Goal: Information Seeking & Learning: Understand process/instructions

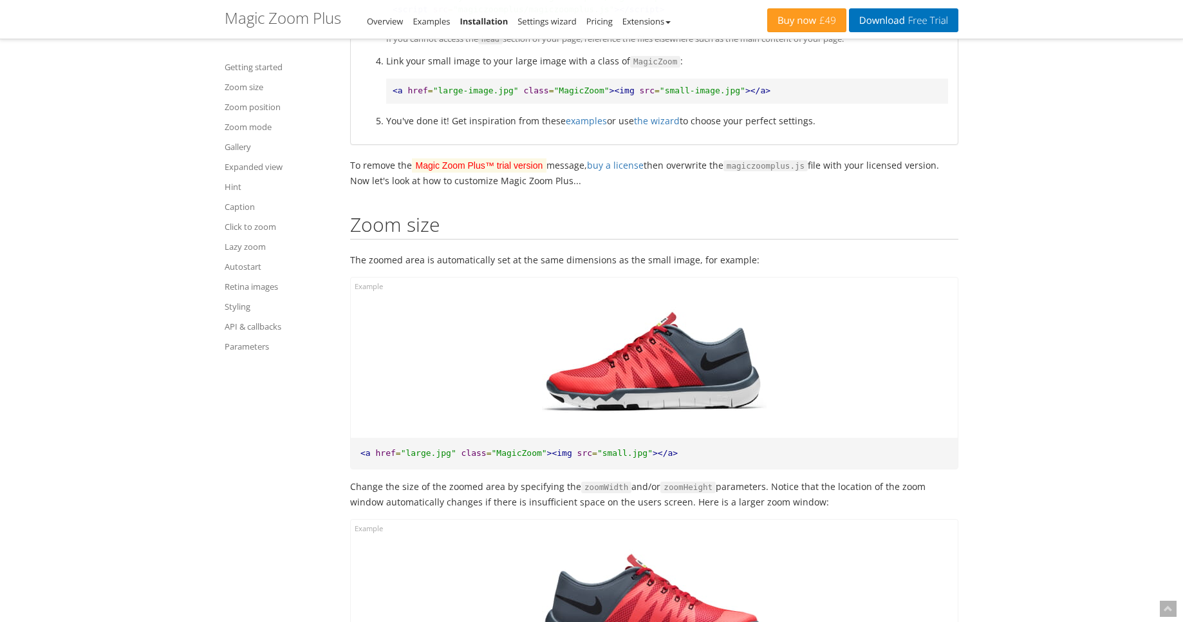
scroll to position [1081, 0]
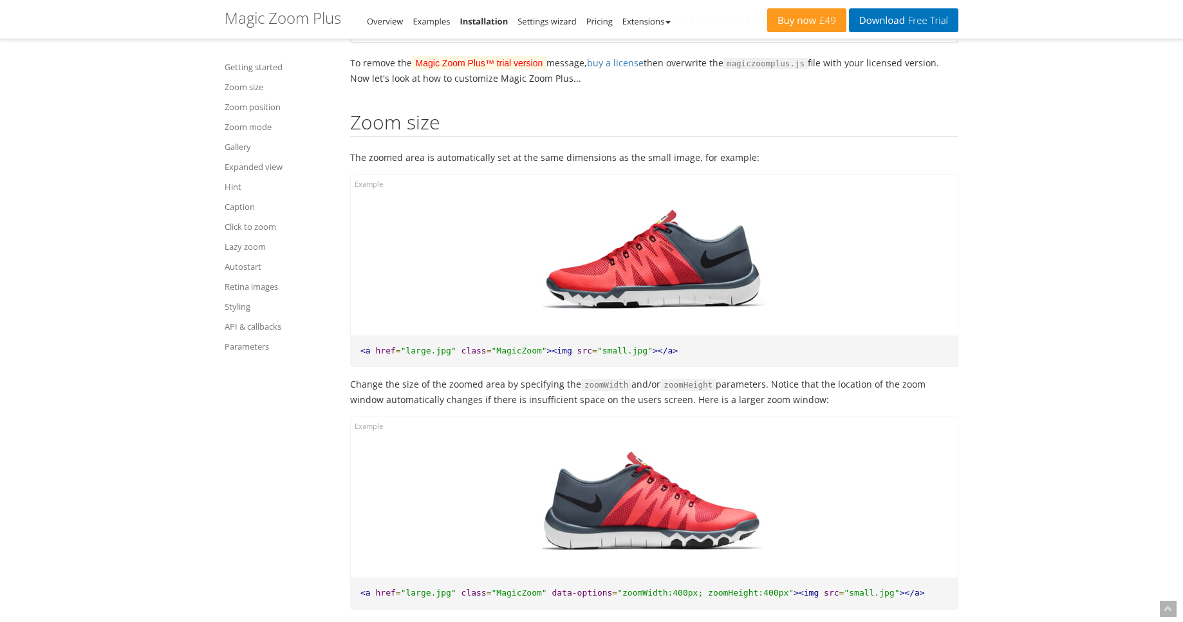
click at [407, 352] on span ""large.jpg"" at bounding box center [428, 351] width 55 height 10
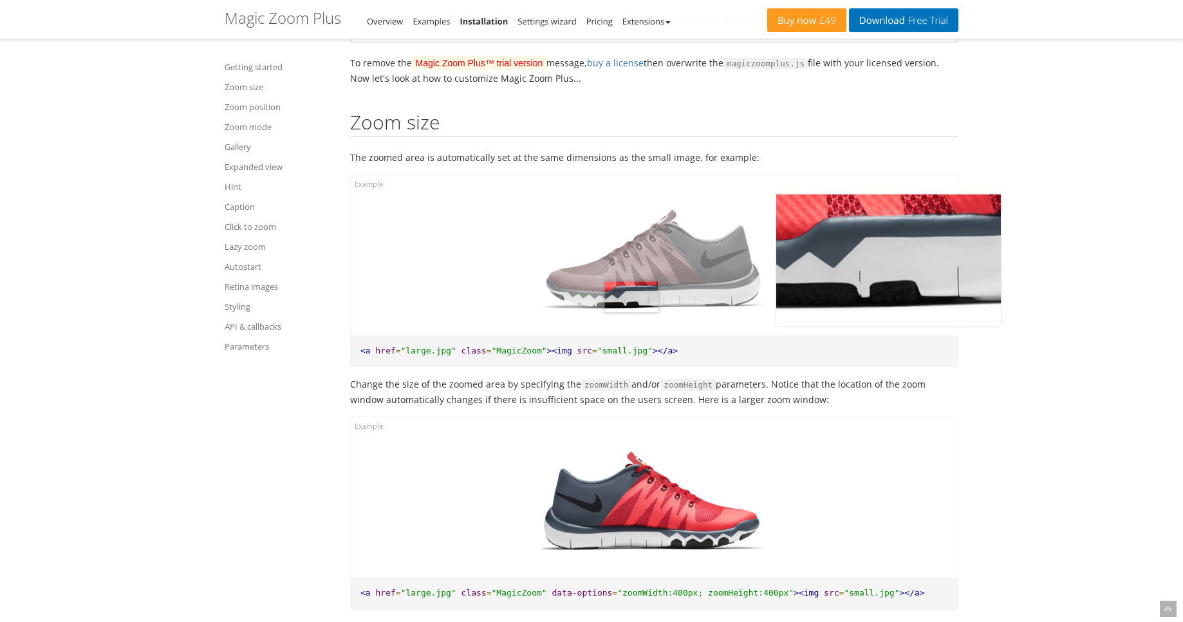
click at [631, 297] on img at bounding box center [654, 259] width 225 height 131
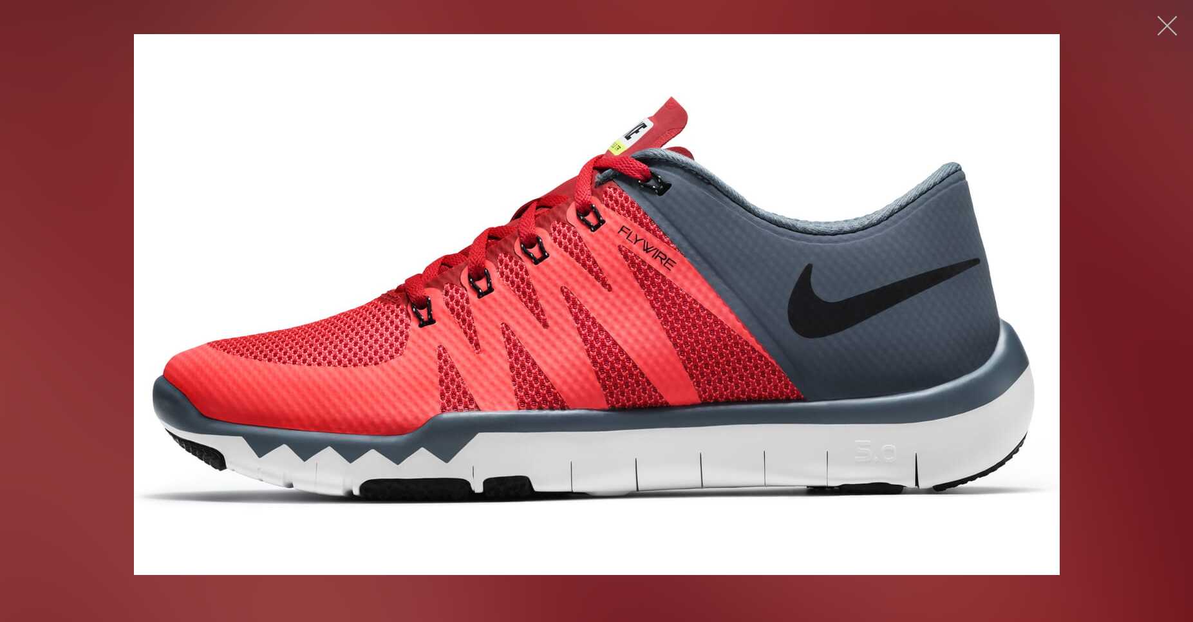
click at [1169, 27] on button "button" at bounding box center [1166, 25] width 39 height 39
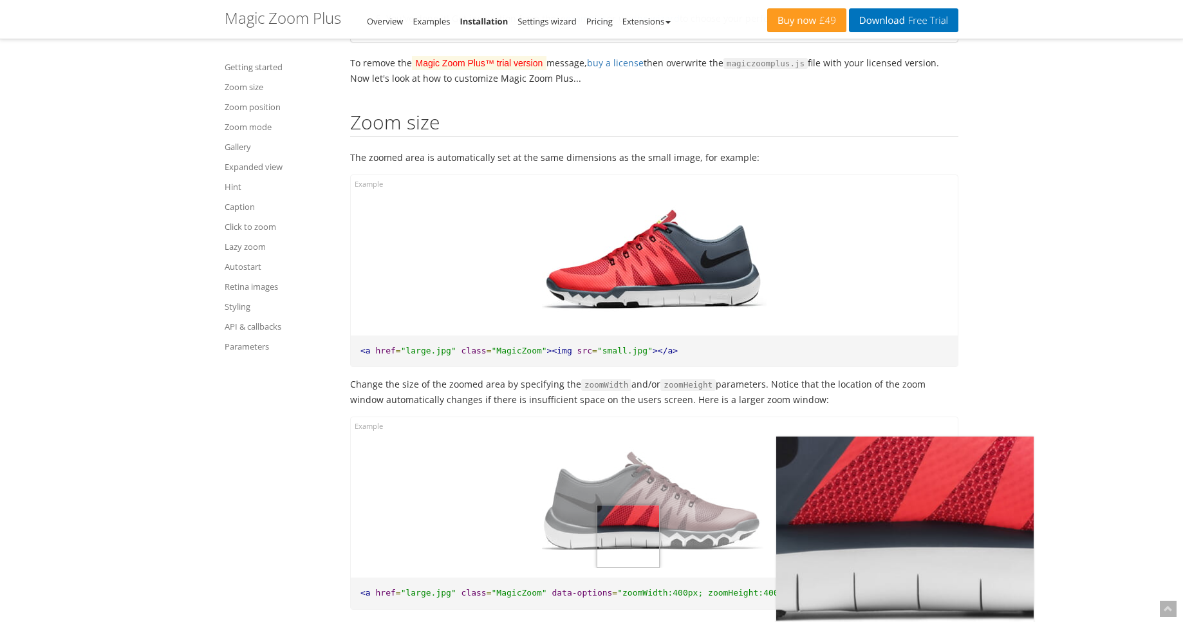
click at [628, 541] on img at bounding box center [654, 501] width 225 height 131
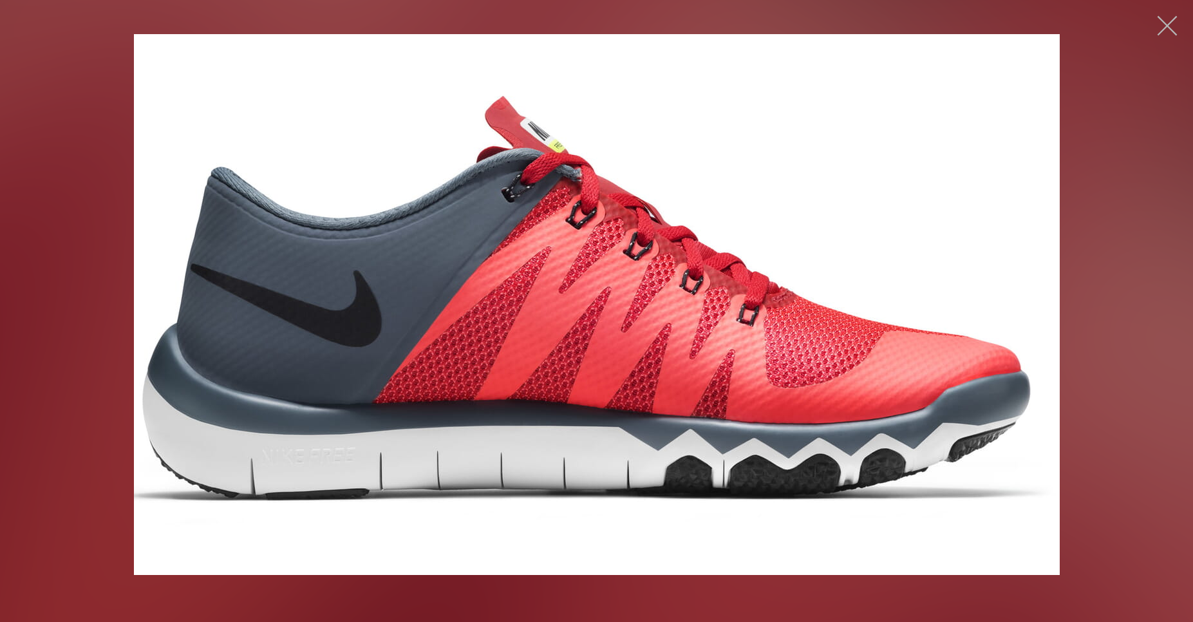
click at [1173, 29] on button "button" at bounding box center [1166, 25] width 39 height 39
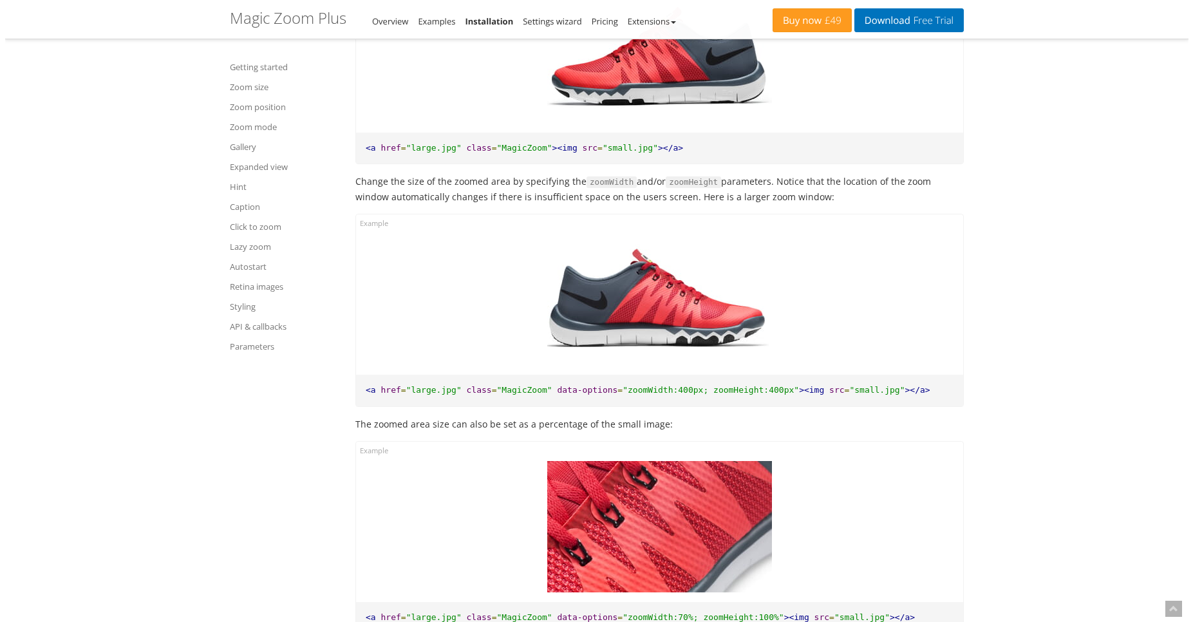
scroll to position [1390, 0]
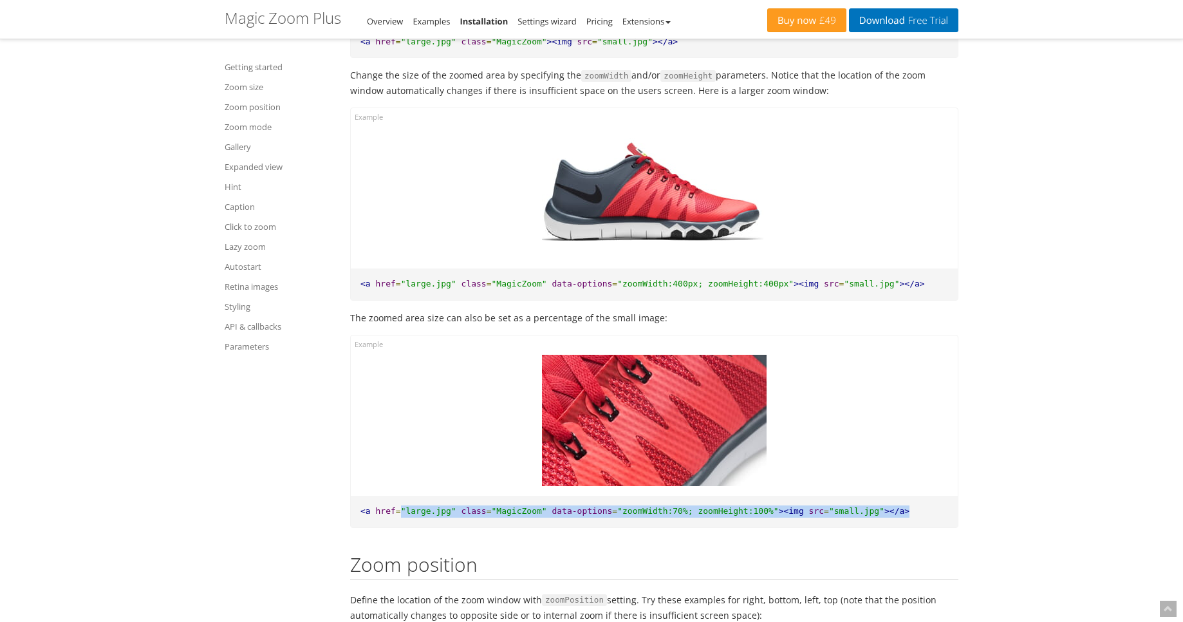
drag, startPoint x: 401, startPoint y: 514, endPoint x: 457, endPoint y: 516, distance: 56.0
click at [458, 517] on pre "<a href = "large.jpg" class = "MagicZoom" data-options = "zoomWidth:70%; zoomHe…" at bounding box center [654, 512] width 607 height 32
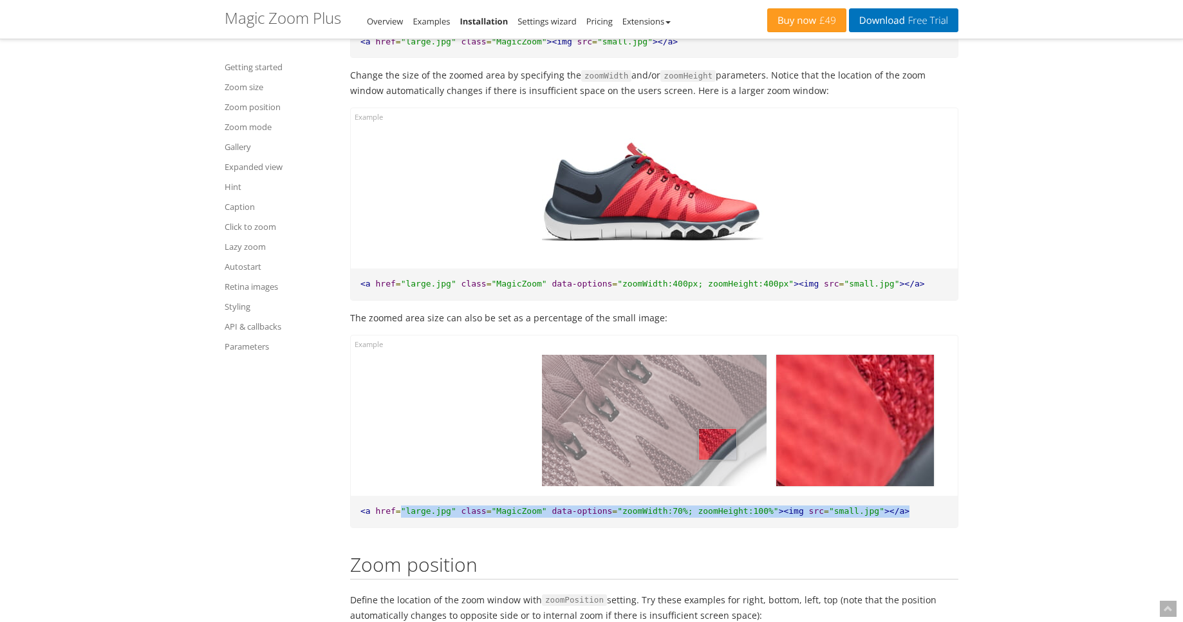
click at [718, 444] on img at bounding box center [654, 420] width 225 height 131
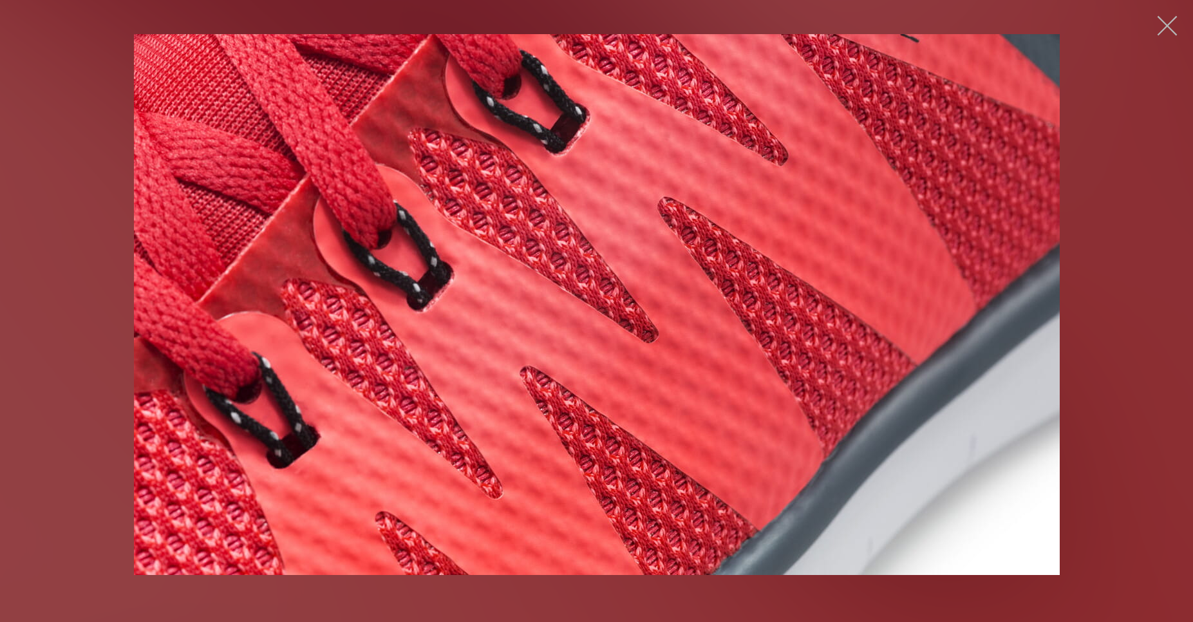
click at [1169, 24] on button "button" at bounding box center [1166, 25] width 39 height 39
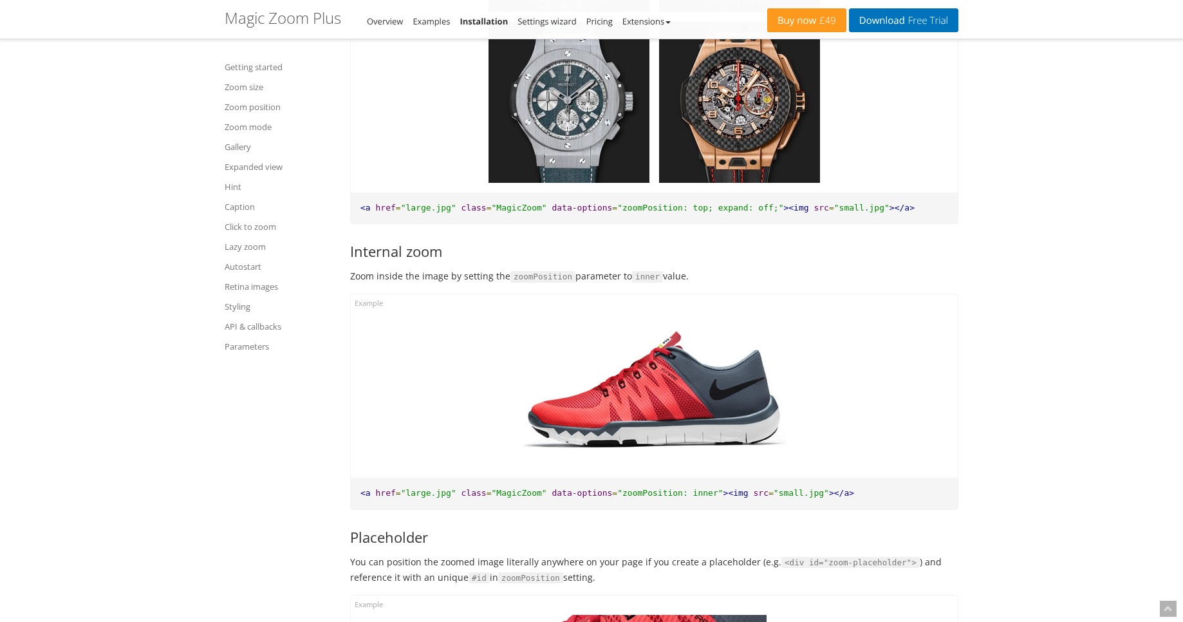
scroll to position [2240, 0]
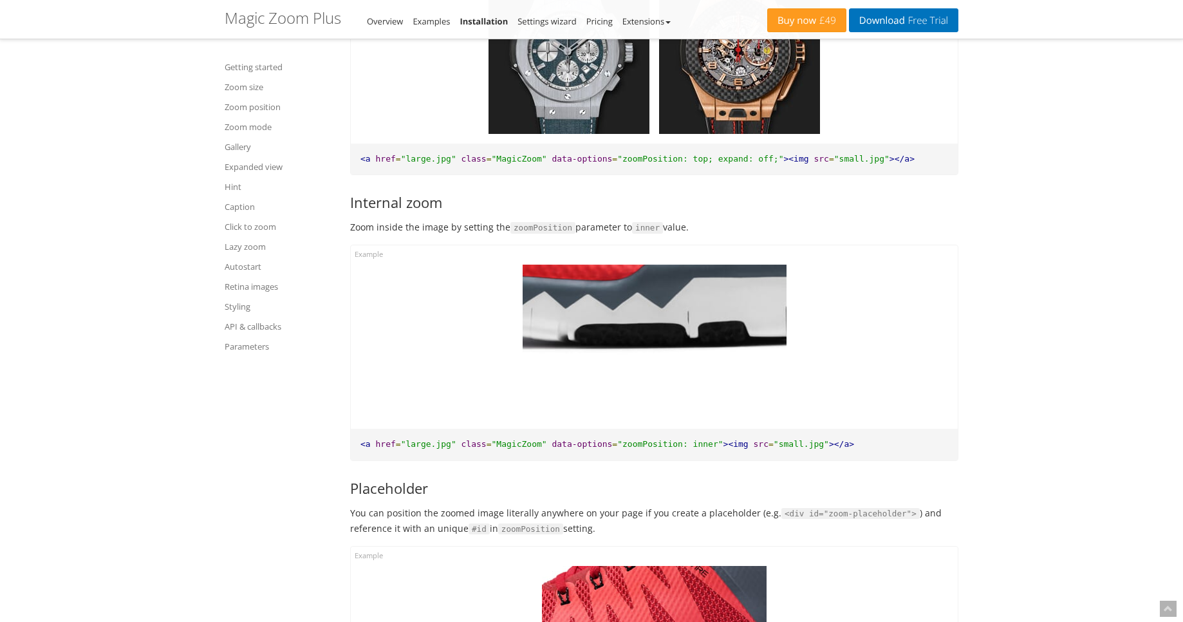
click at [609, 401] on img at bounding box center [655, 342] width 264 height 154
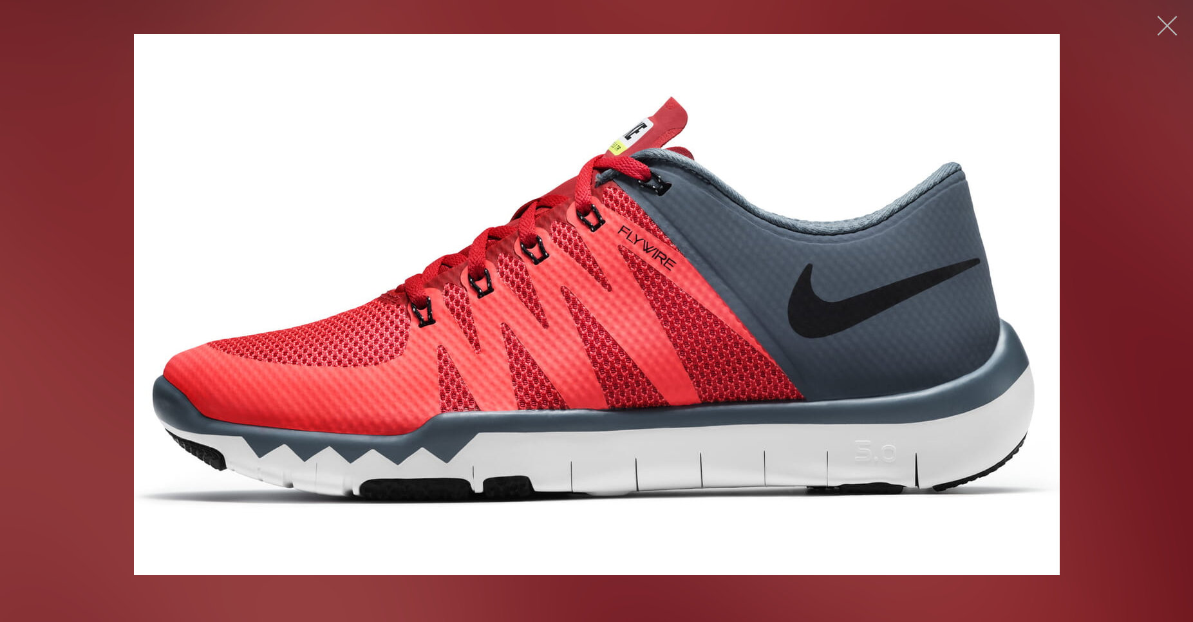
click at [1168, 30] on button "button" at bounding box center [1166, 25] width 39 height 39
click at [1164, 24] on button "button" at bounding box center [1166, 25] width 39 height 39
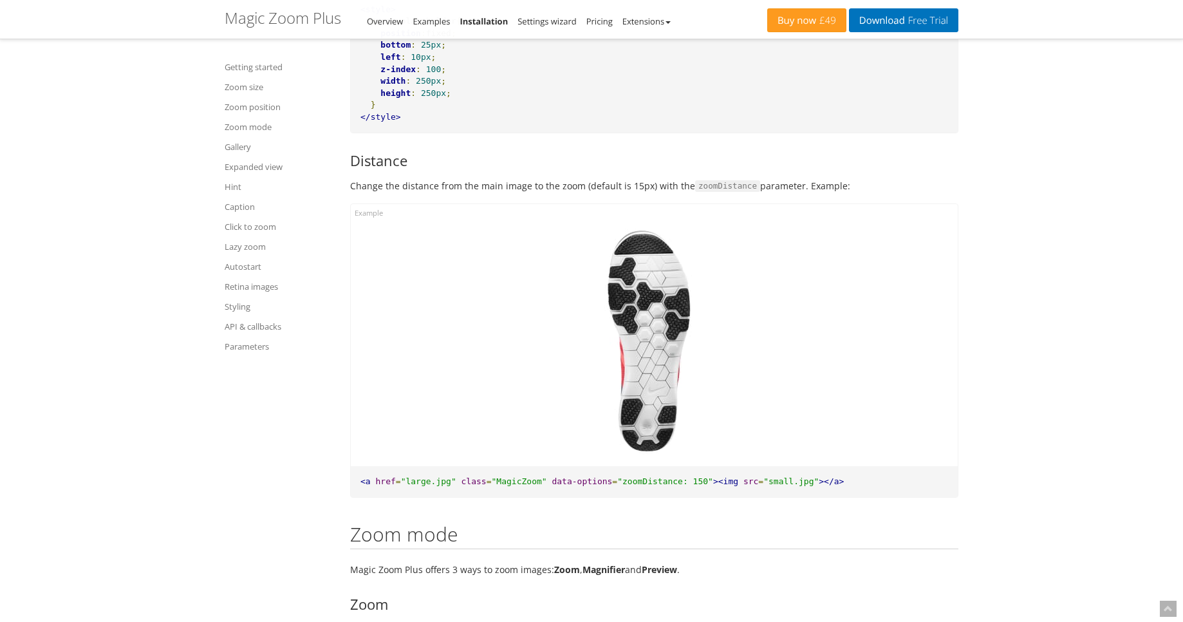
scroll to position [3089, 0]
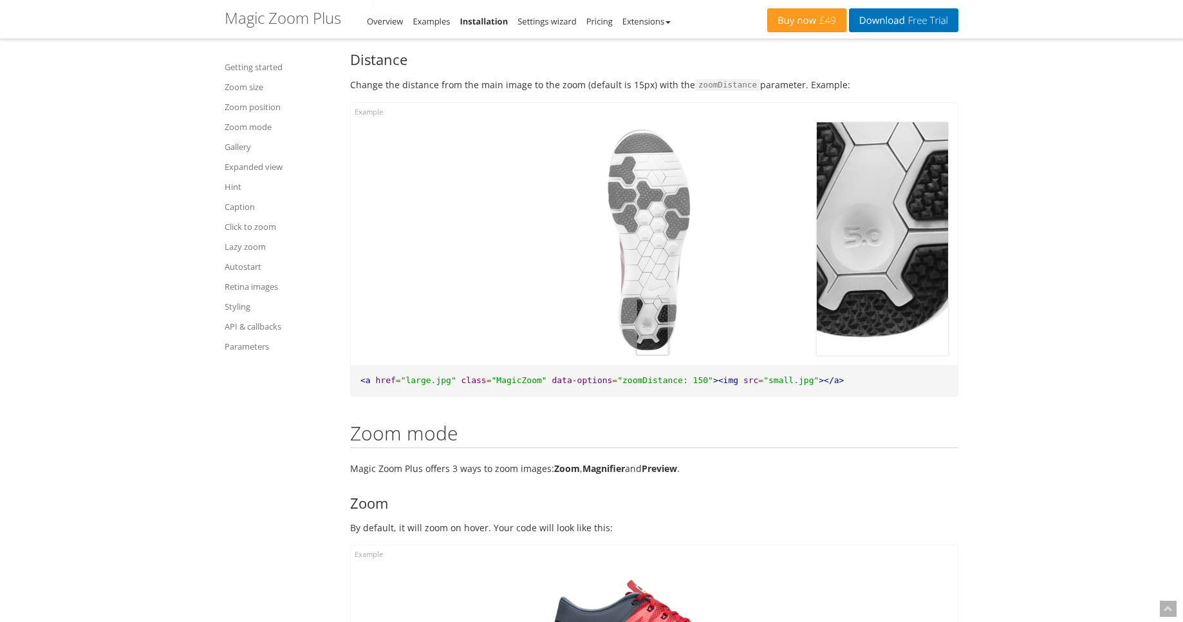
click at [652, 328] on img at bounding box center [654, 238] width 131 height 233
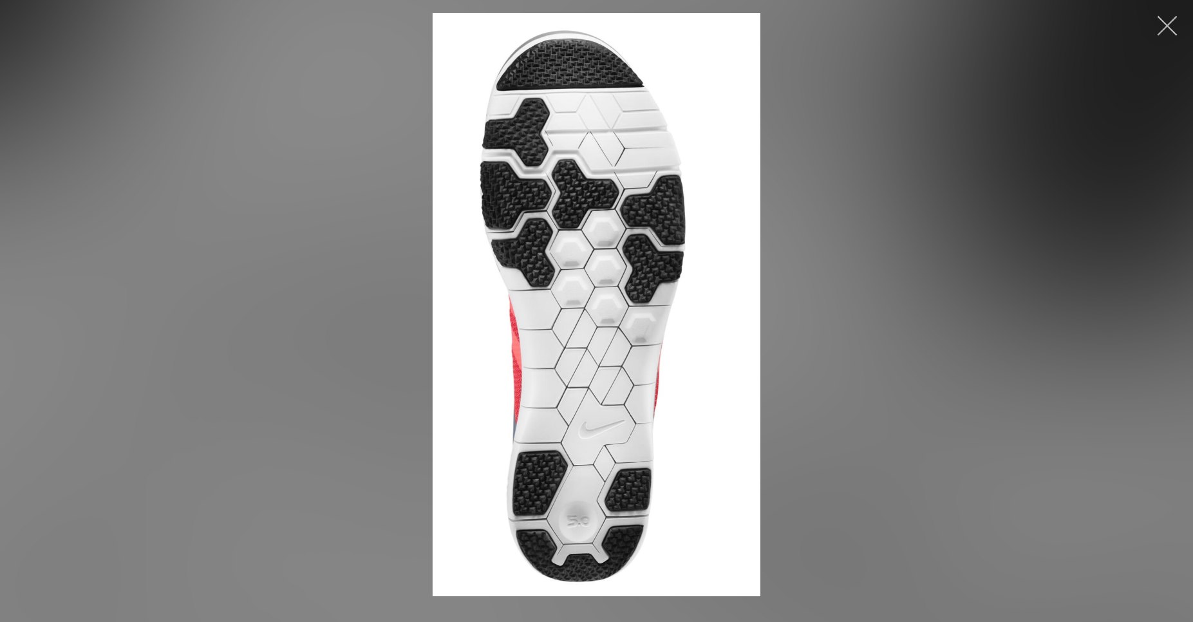
click at [1169, 41] on button "button" at bounding box center [1166, 25] width 39 height 39
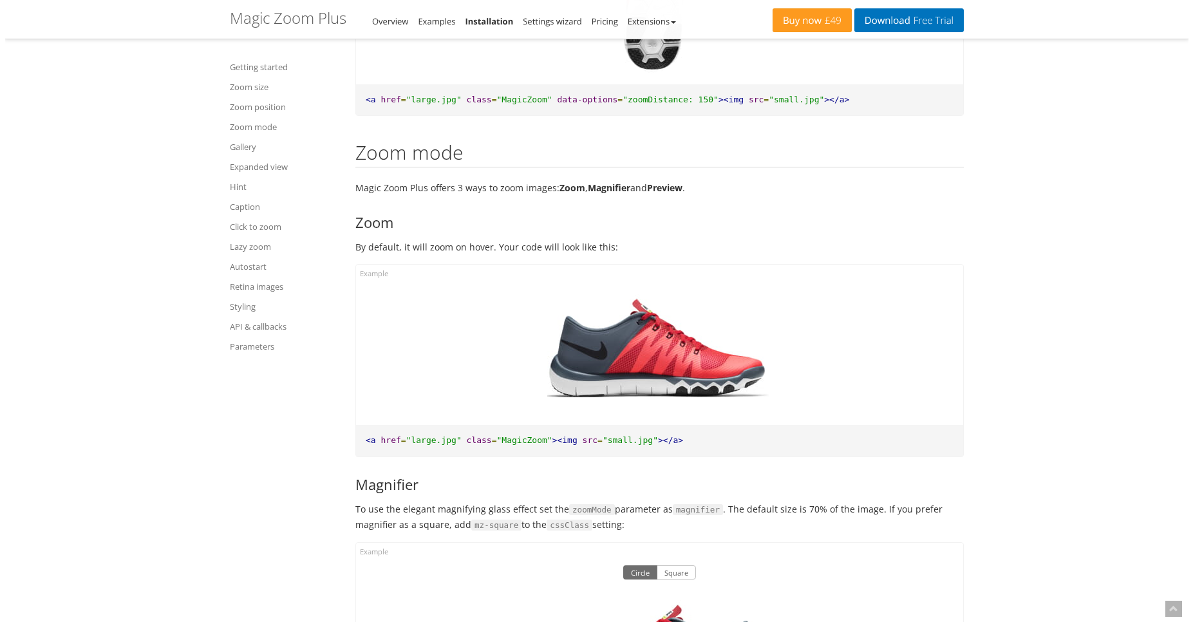
scroll to position [3552, 0]
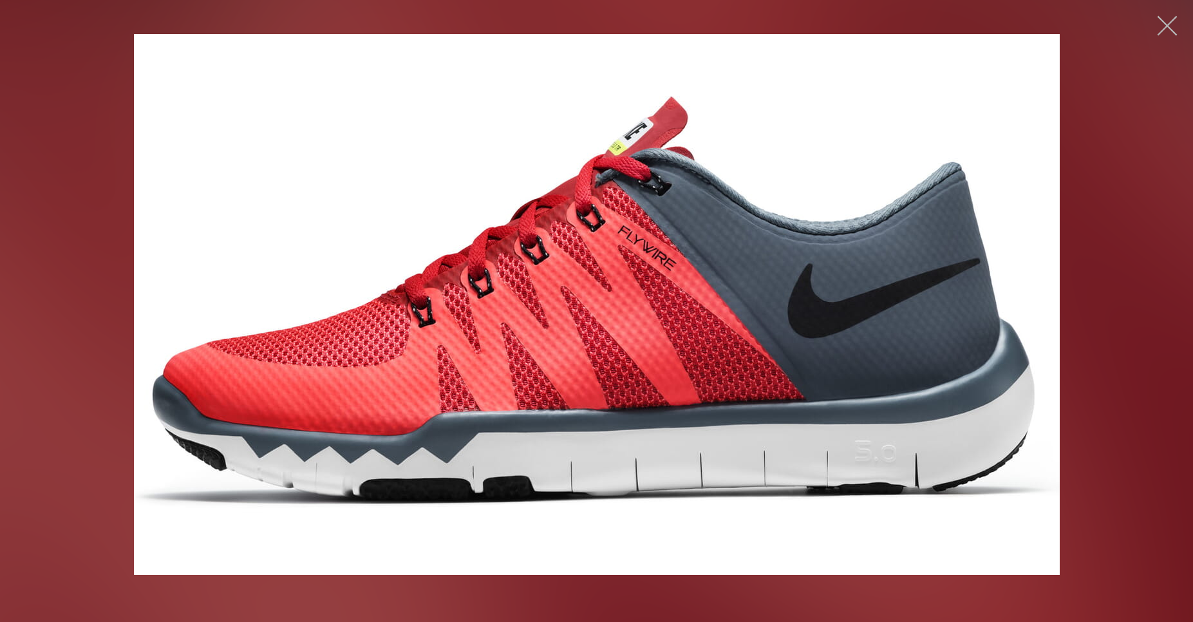
click at [1164, 18] on button "button" at bounding box center [1166, 25] width 39 height 39
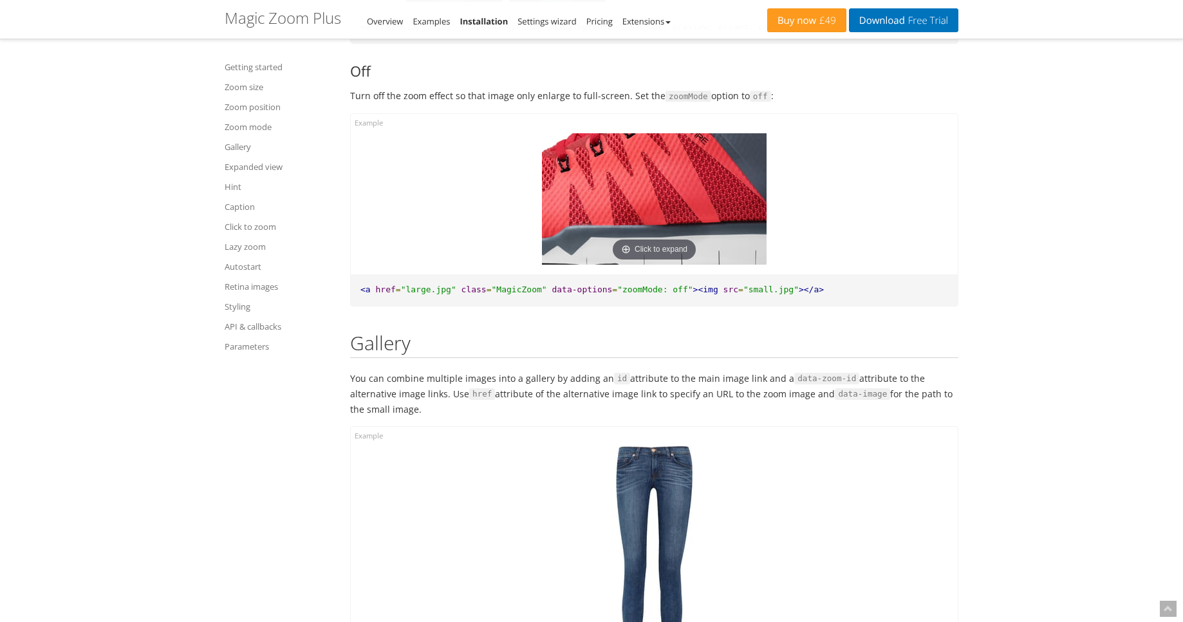
scroll to position [4634, 0]
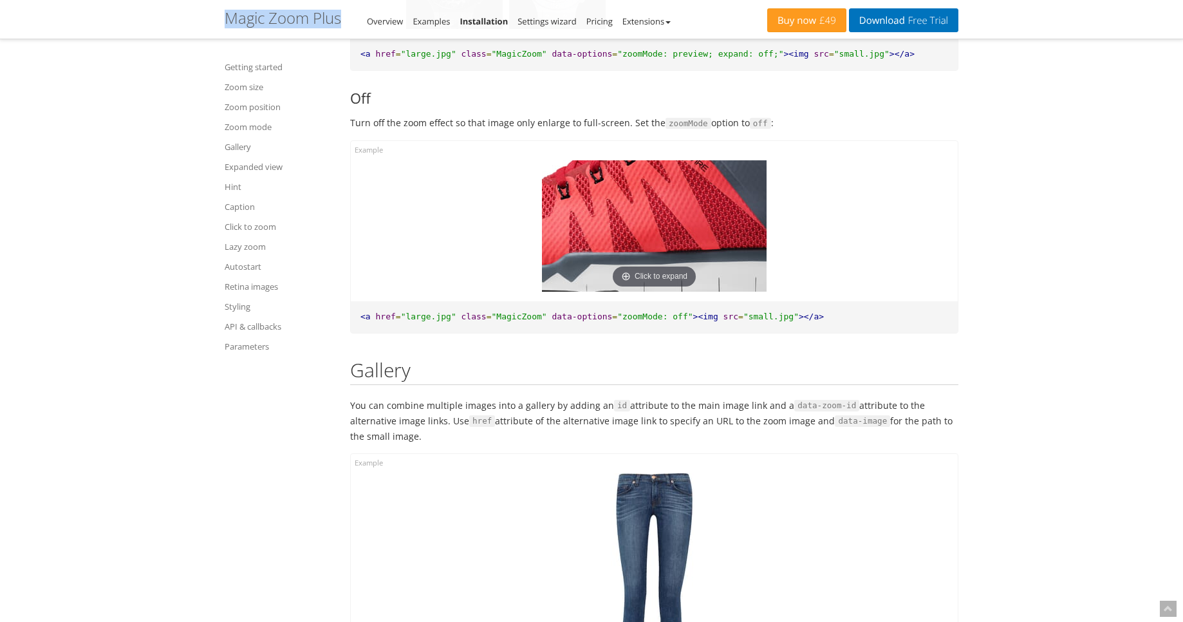
drag, startPoint x: 212, startPoint y: 19, endPoint x: 227, endPoint y: 18, distance: 15.5
click at [227, 18] on div "Buy now £49 Download Free Trial Magic Zoom Plus - Integration Guide Overview Ex…" at bounding box center [591, 19] width 1183 height 39
copy h1 "Magic Zoom Plus - Integration Guide"
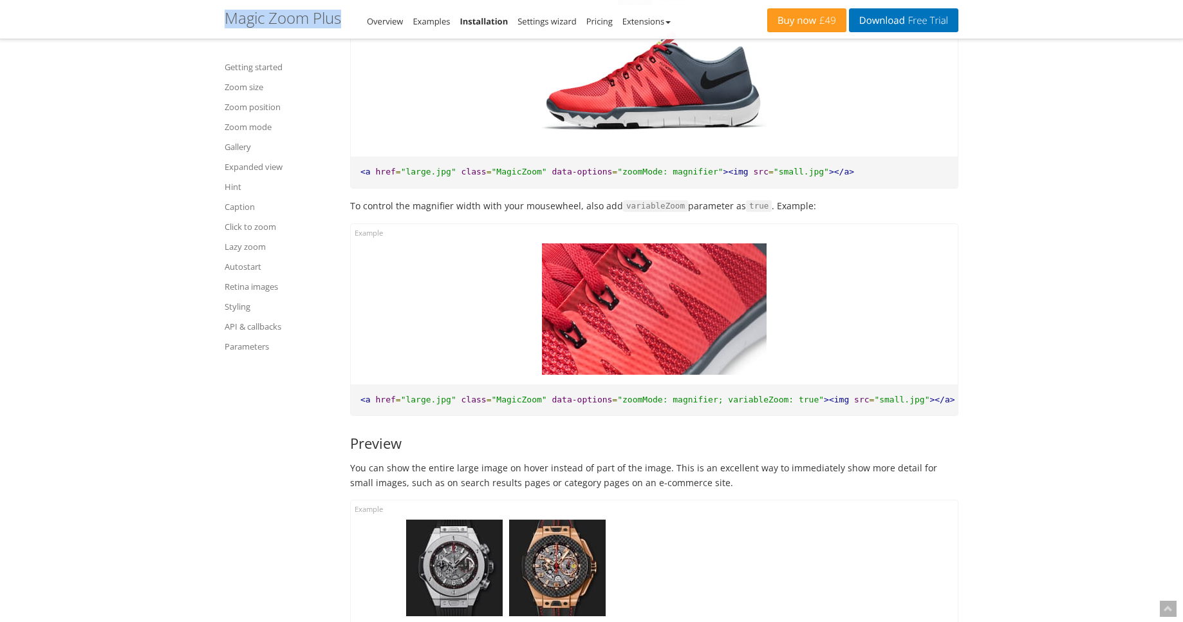
scroll to position [3861, 0]
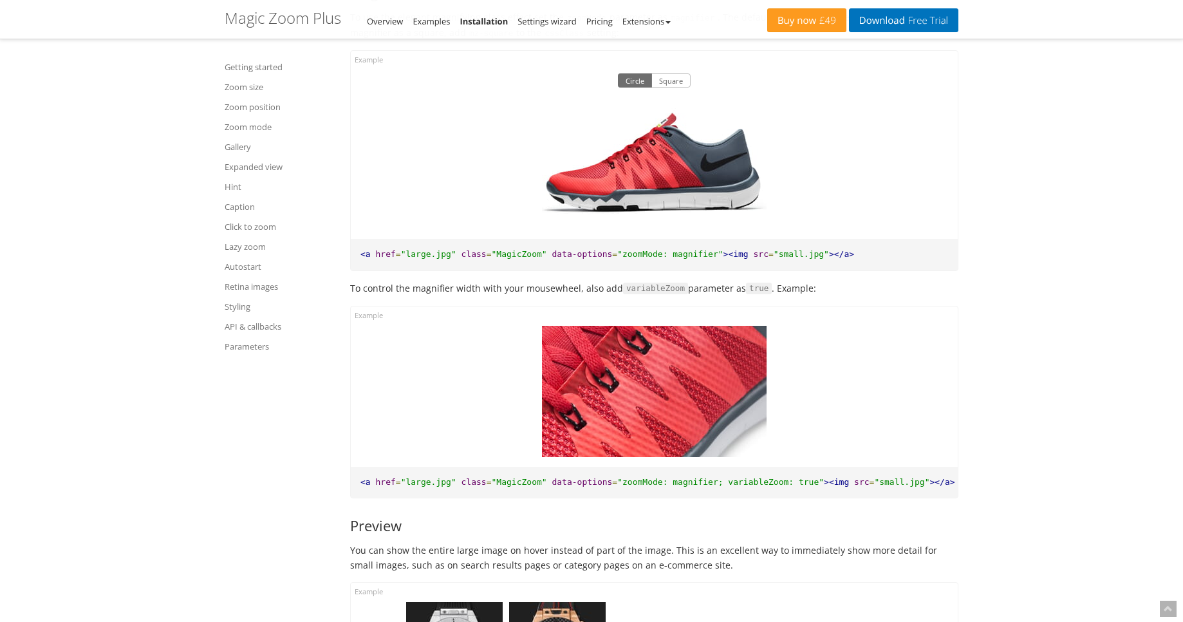
click at [512, 255] on span ""MagicZoom"" at bounding box center [519, 254] width 55 height 10
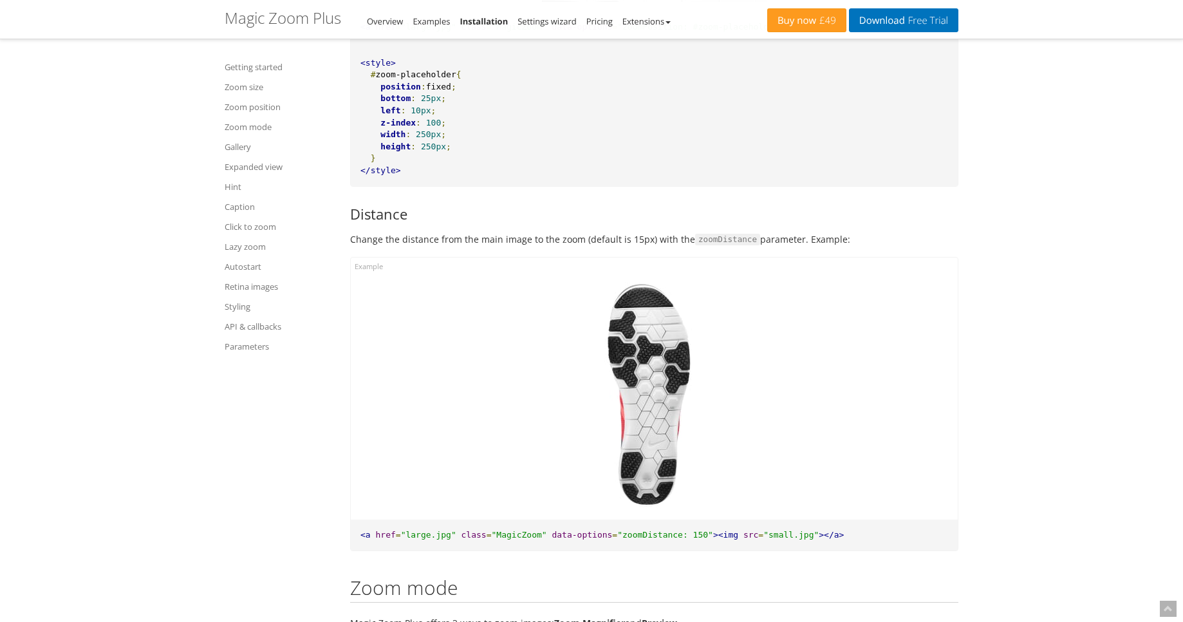
scroll to position [2626, 0]
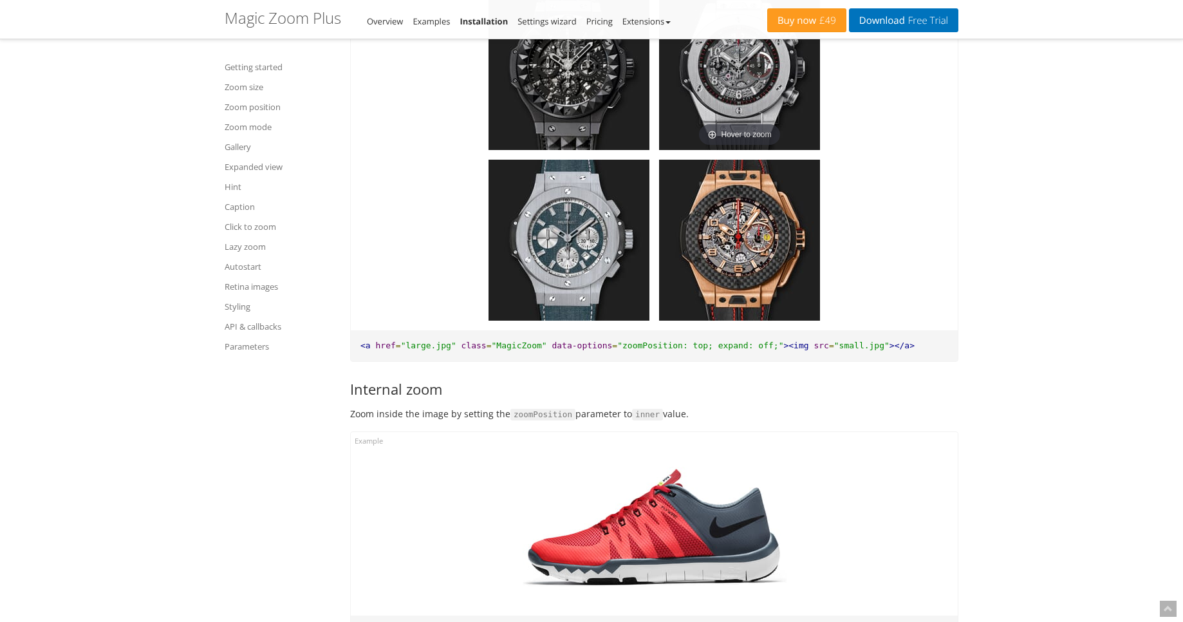
scroll to position [2240, 0]
